Goal: Use online tool/utility: Utilize a website feature to perform a specific function

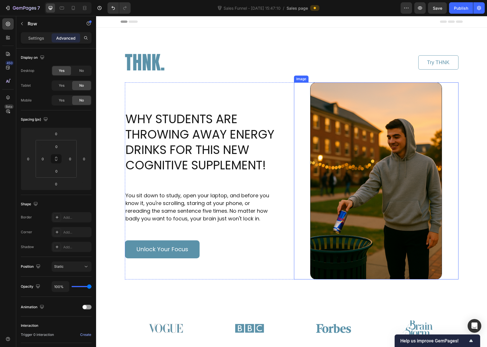
click at [370, 167] on img at bounding box center [376, 180] width 132 height 197
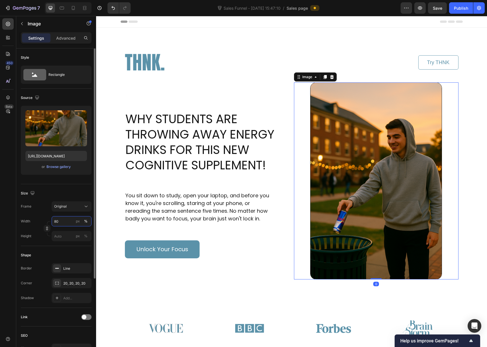
click at [66, 222] on input "80" at bounding box center [72, 221] width 40 height 10
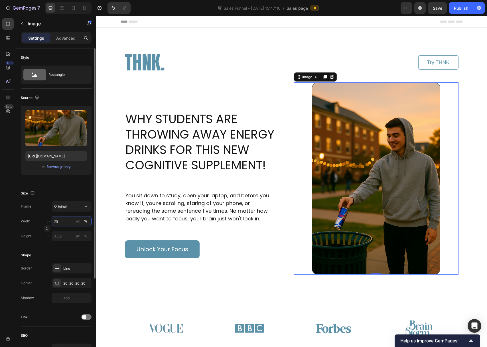
type input "78"
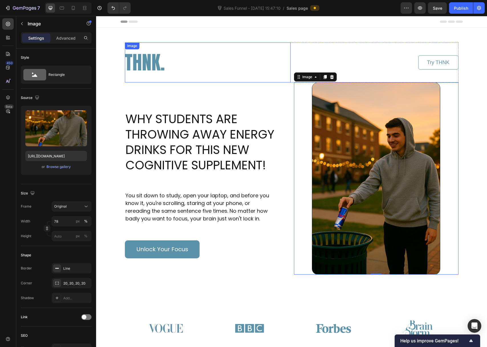
click at [272, 62] on div at bounding box center [208, 63] width 166 height 40
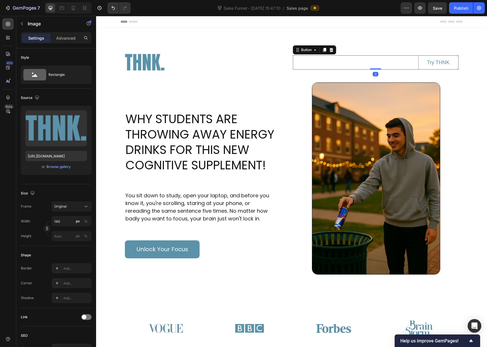
click at [309, 68] on div "Try THNK Button 0" at bounding box center [376, 62] width 166 height 14
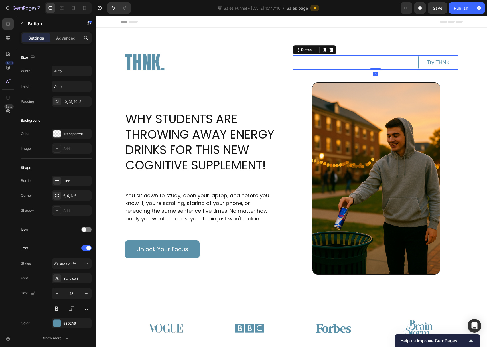
click at [373, 67] on div "Try THNK Button 0" at bounding box center [376, 62] width 166 height 14
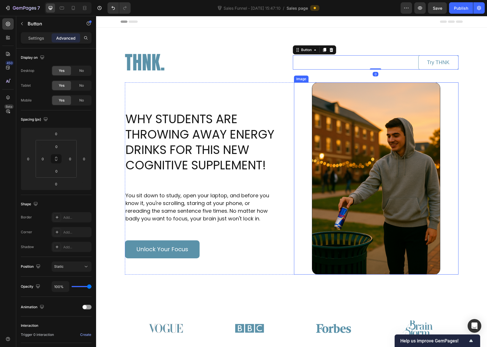
click at [369, 98] on img at bounding box center [376, 178] width 128 height 192
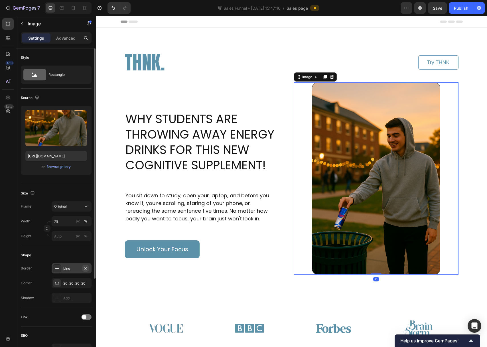
click at [86, 269] on icon "button" at bounding box center [85, 268] width 5 height 5
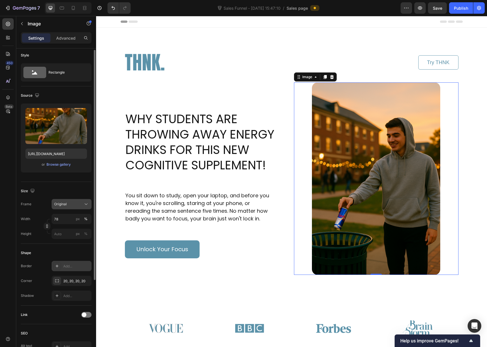
click at [68, 209] on button "Original" at bounding box center [72, 204] width 40 height 10
click at [39, 197] on div "Size Frame Original Width 78 px % Height px %" at bounding box center [56, 213] width 71 height 62
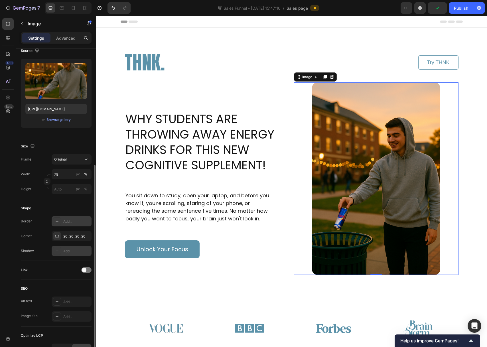
scroll to position [95, 0]
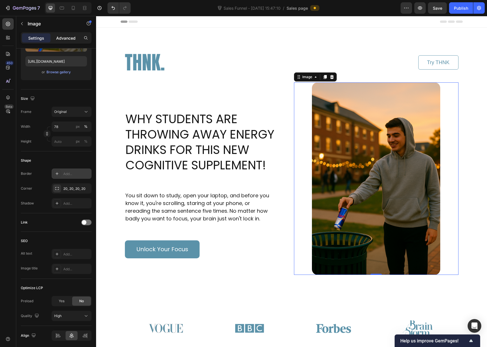
click at [70, 39] on p "Advanced" at bounding box center [65, 38] width 19 height 6
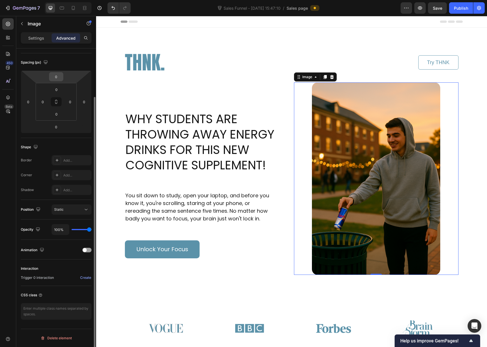
click at [59, 76] on input "0" at bounding box center [55, 76] width 11 height 9
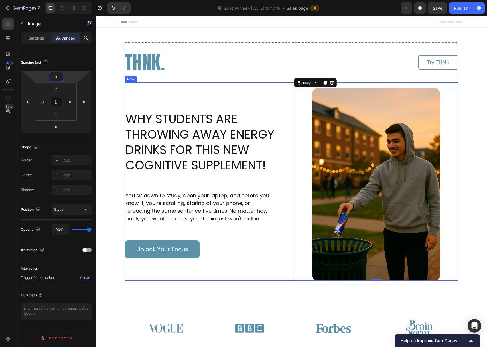
type input "20"
click at [219, 24] on div "Header" at bounding box center [292, 21] width 342 height 11
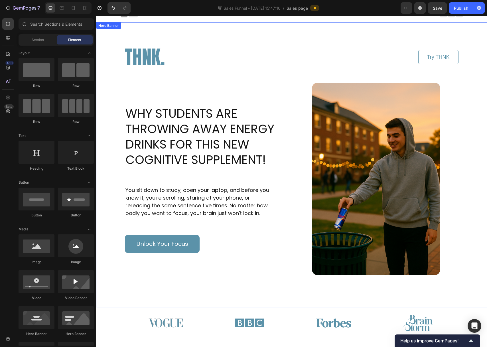
scroll to position [34, 0]
